Goal: Entertainment & Leisure: Consume media (video, audio)

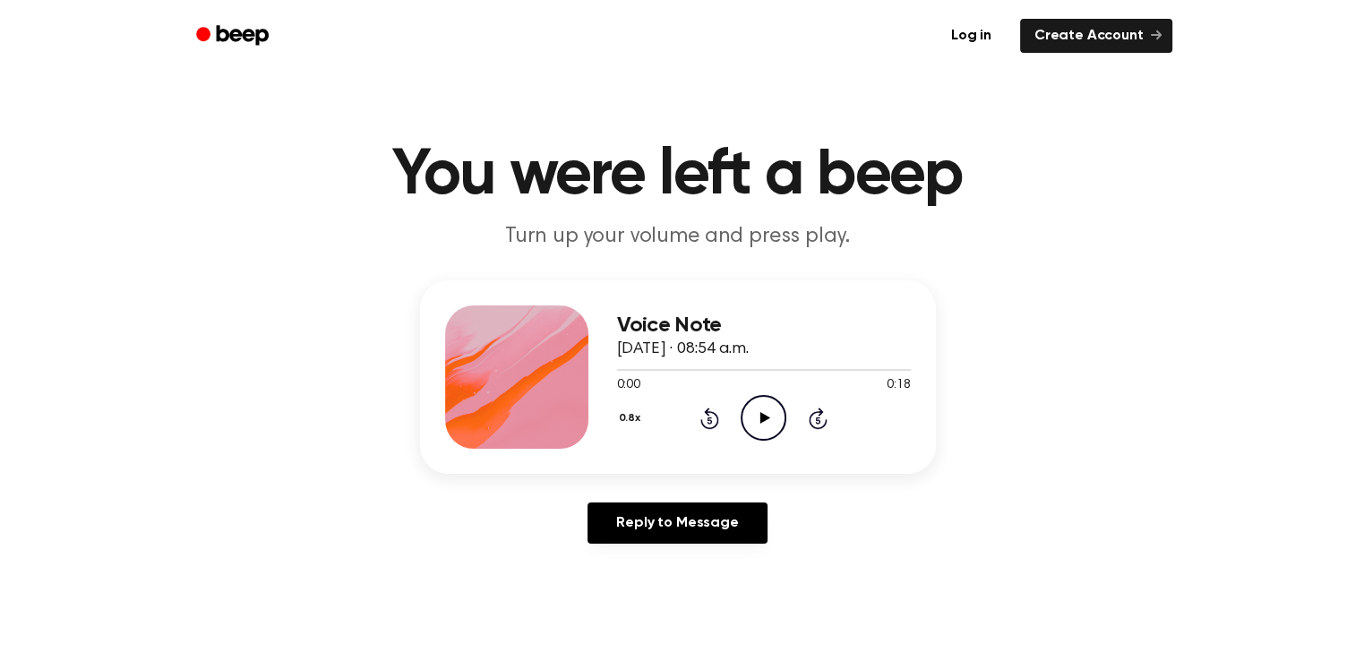
click at [757, 417] on icon "Play Audio" at bounding box center [764, 418] width 46 height 46
click at [760, 430] on icon "Play Audio" at bounding box center [764, 418] width 46 height 46
click at [766, 408] on icon "Play Audio" at bounding box center [764, 418] width 46 height 46
click at [766, 417] on icon at bounding box center [765, 418] width 10 height 12
click at [767, 427] on icon "Play Audio" at bounding box center [764, 418] width 46 height 46
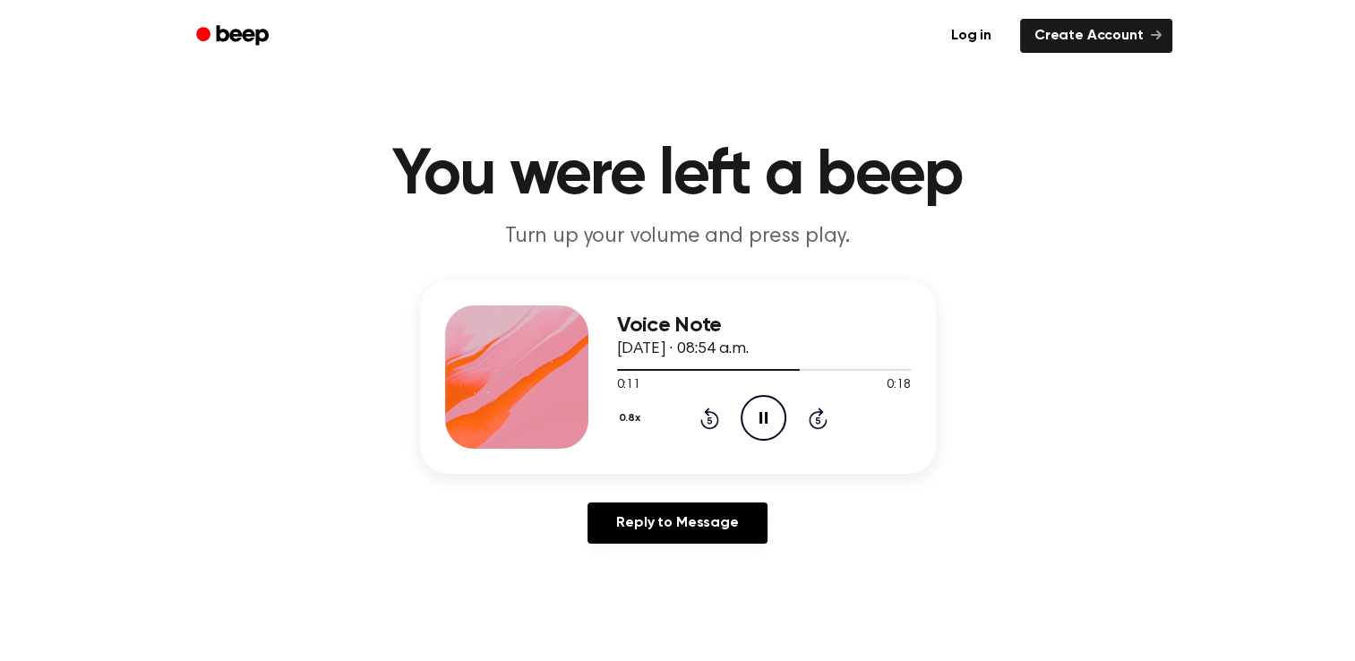
click at [770, 417] on icon "Pause Audio" at bounding box center [764, 418] width 46 height 46
click at [709, 419] on icon at bounding box center [710, 419] width 4 height 7
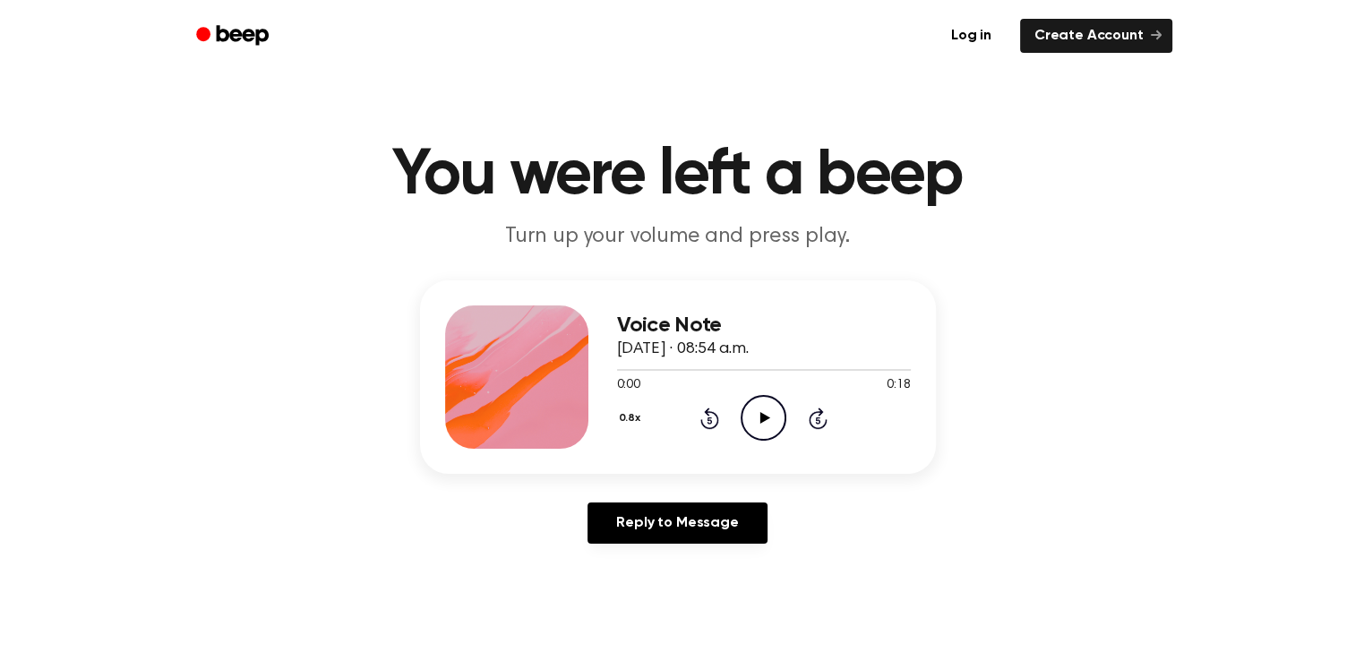
click at [764, 423] on icon "Play Audio" at bounding box center [764, 418] width 46 height 46
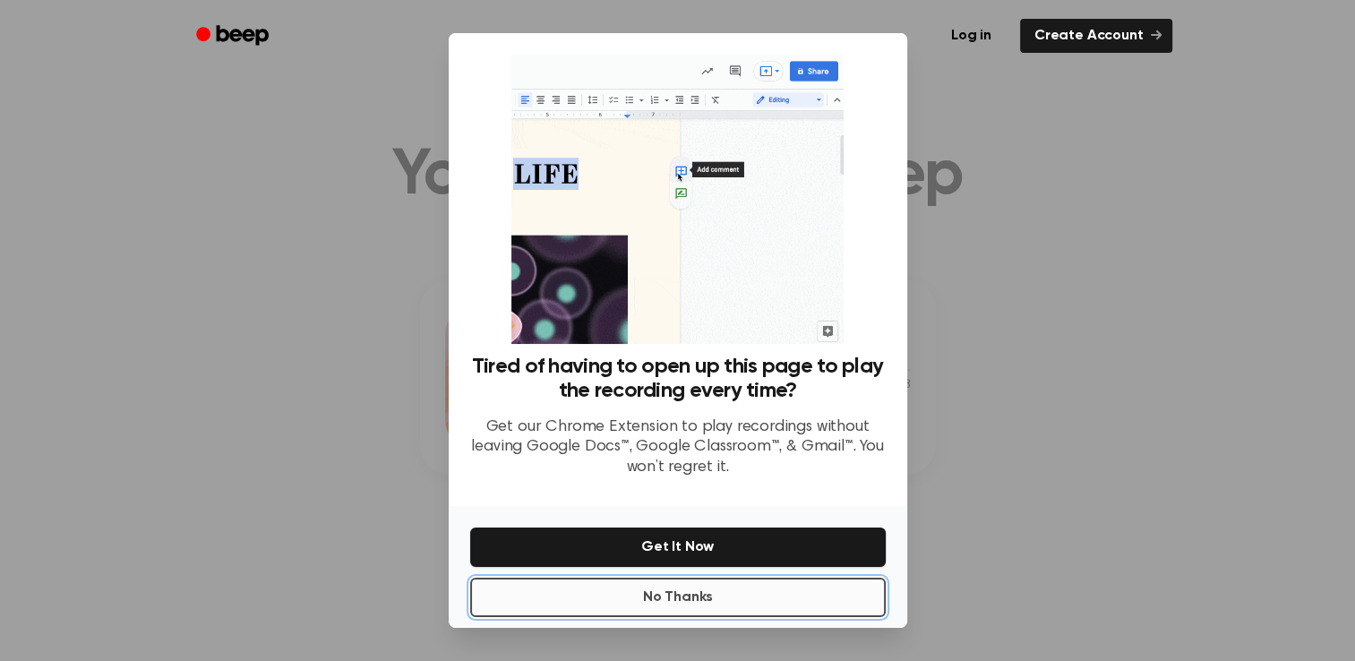
click at [709, 607] on button "No Thanks" at bounding box center [678, 597] width 416 height 39
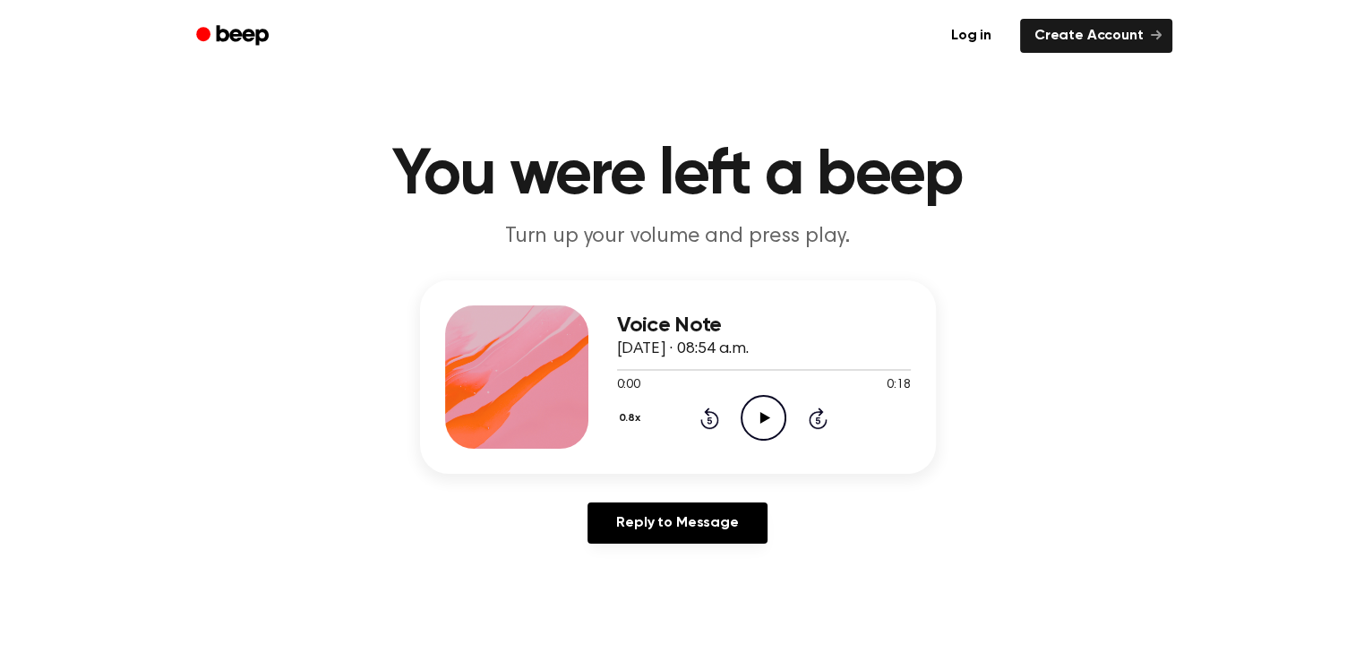
click at [763, 405] on icon "Play Audio" at bounding box center [764, 418] width 46 height 46
click at [760, 411] on icon "Pause Audio" at bounding box center [764, 418] width 46 height 46
click at [706, 418] on icon "Rewind 5 seconds" at bounding box center [709, 418] width 20 height 23
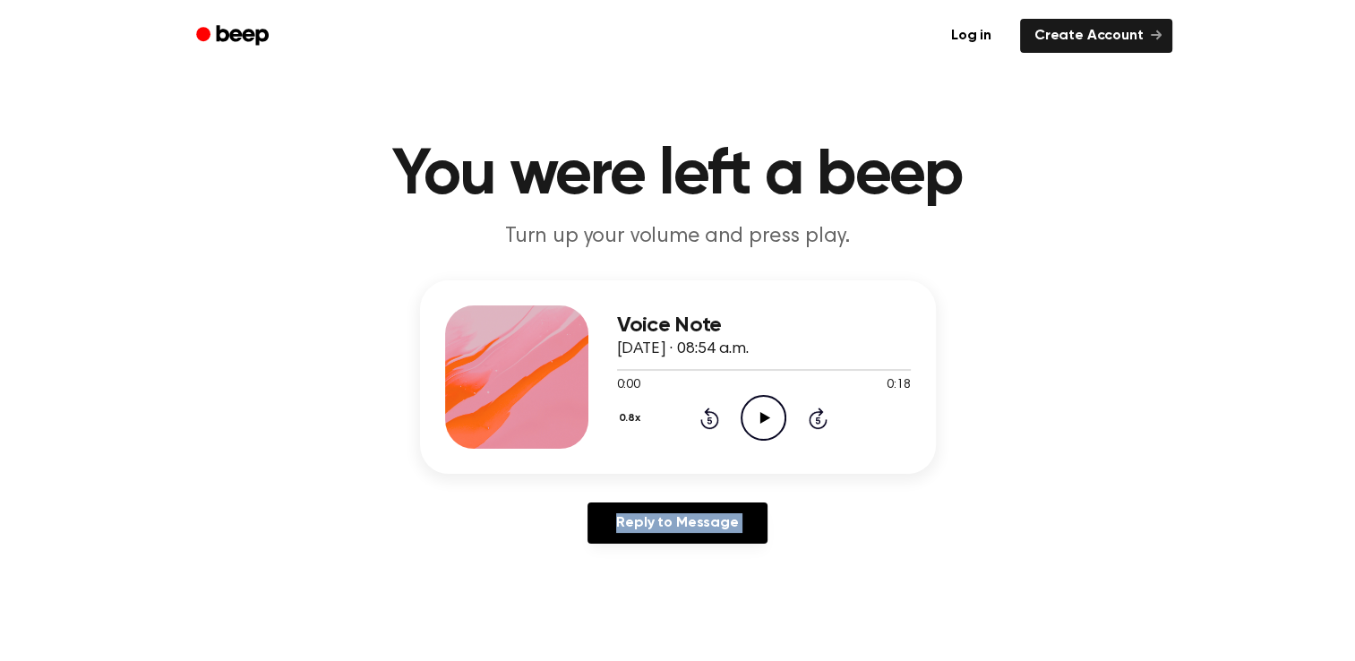
click at [763, 427] on icon "Play Audio" at bounding box center [764, 418] width 46 height 46
click at [709, 419] on icon at bounding box center [710, 419] width 4 height 7
click at [759, 416] on icon at bounding box center [763, 418] width 8 height 12
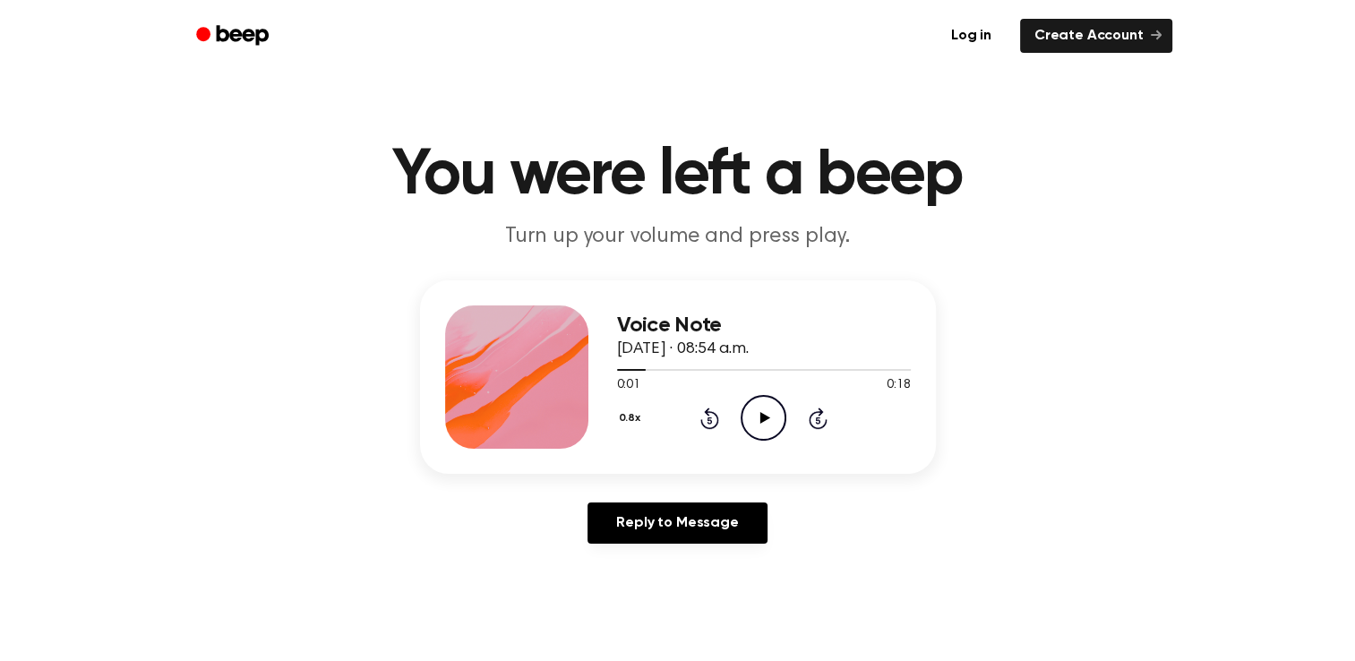
click at [709, 419] on icon at bounding box center [710, 419] width 4 height 7
click at [766, 412] on icon "Play Audio" at bounding box center [764, 418] width 46 height 46
click at [766, 412] on icon at bounding box center [763, 418] width 8 height 12
click at [705, 418] on icon "Rewind 5 seconds" at bounding box center [709, 418] width 20 height 23
click at [760, 416] on icon at bounding box center [765, 418] width 10 height 12
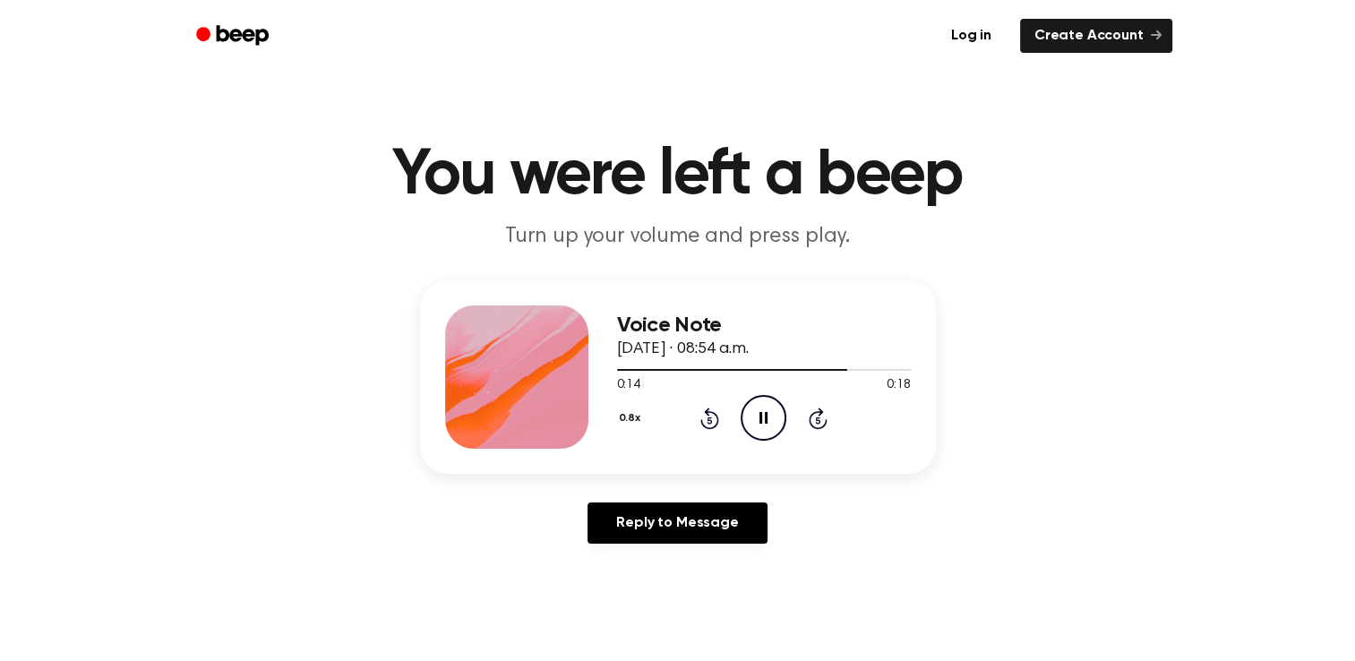
click at [764, 428] on icon "Pause Audio" at bounding box center [764, 418] width 46 height 46
click at [715, 418] on icon "Rewind 5 seconds" at bounding box center [709, 418] width 20 height 23
click at [764, 414] on icon "Play Audio" at bounding box center [764, 418] width 46 height 46
click at [767, 414] on icon "Play Audio" at bounding box center [764, 418] width 46 height 46
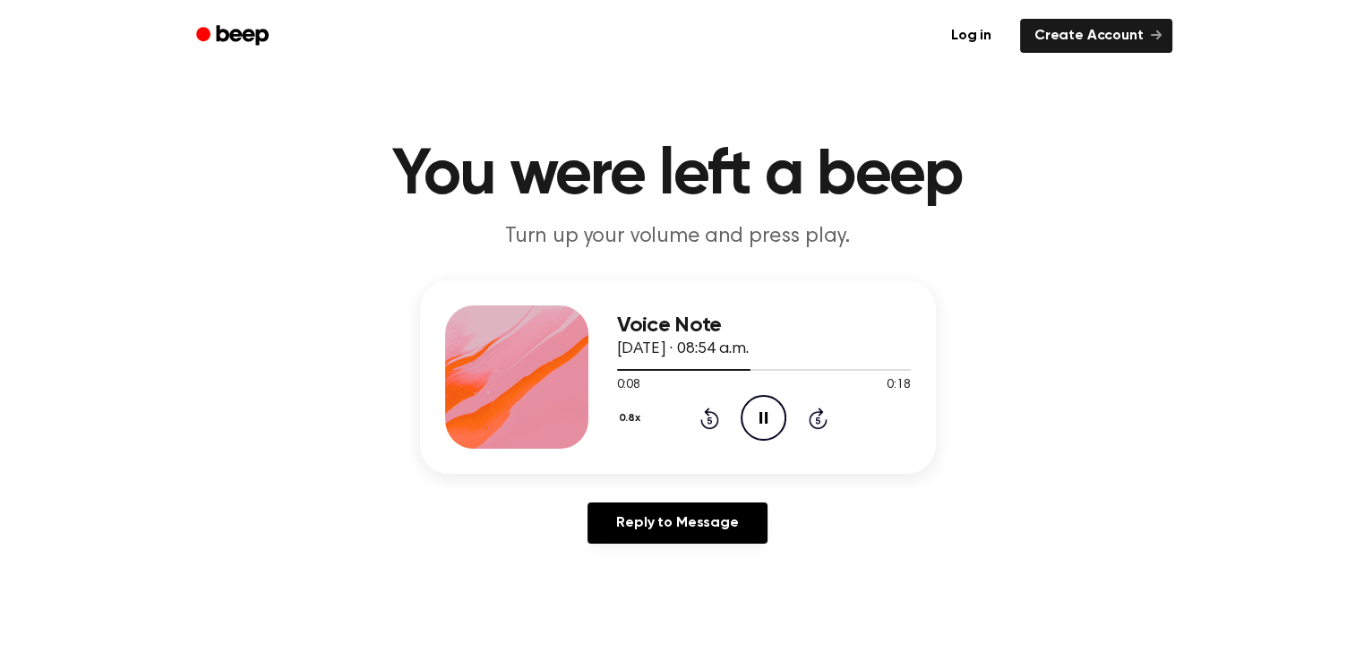
click at [752, 414] on icon "Pause Audio" at bounding box center [764, 418] width 46 height 46
click at [762, 414] on icon at bounding box center [765, 418] width 10 height 12
click at [760, 414] on icon at bounding box center [765, 418] width 10 height 12
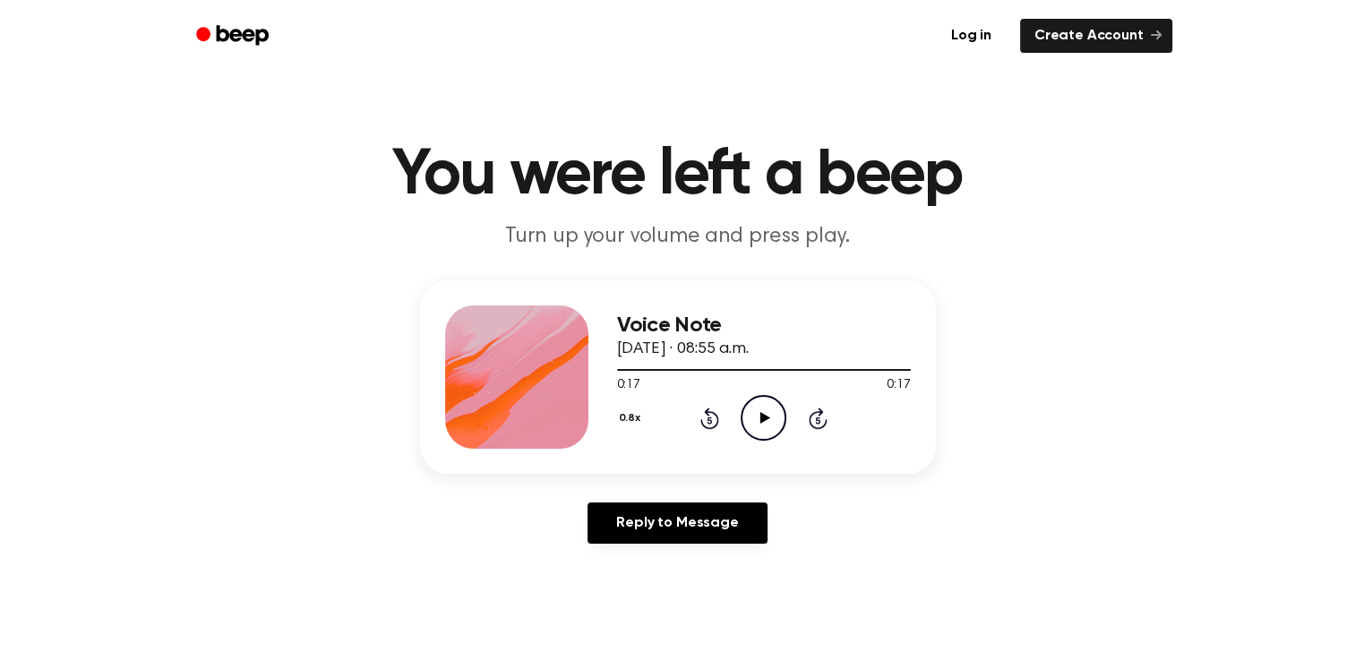
click at [751, 422] on icon "Play Audio" at bounding box center [764, 418] width 46 height 46
click at [768, 413] on icon "Play Audio" at bounding box center [764, 418] width 46 height 46
click at [763, 414] on icon at bounding box center [765, 418] width 10 height 12
click at [759, 426] on icon "Play Audio" at bounding box center [764, 418] width 46 height 46
click at [713, 365] on div at bounding box center [764, 369] width 294 height 14
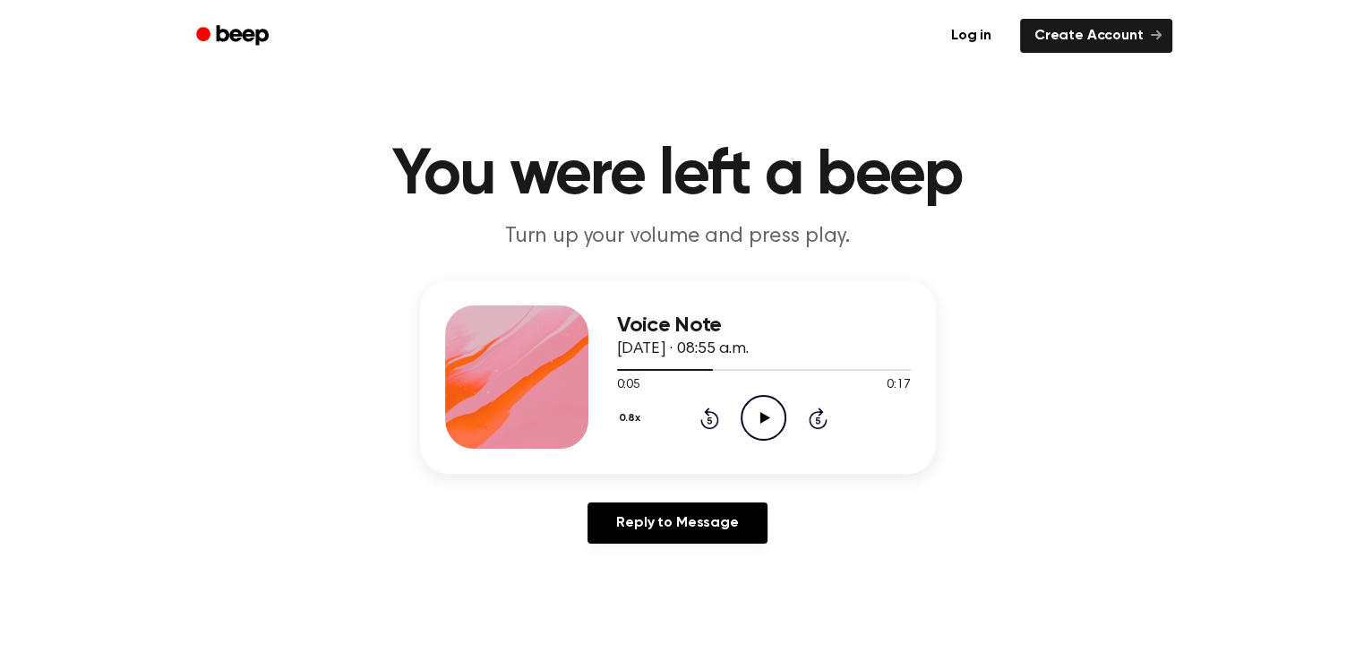
click at [709, 416] on icon "Rewind 5 seconds" at bounding box center [709, 418] width 20 height 23
click at [765, 415] on icon at bounding box center [765, 418] width 10 height 12
